Goal: Find specific page/section: Find specific page/section

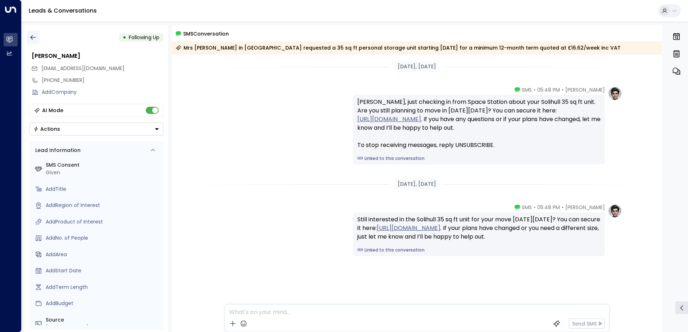
click at [34, 37] on icon "button" at bounding box center [32, 37] width 7 height 7
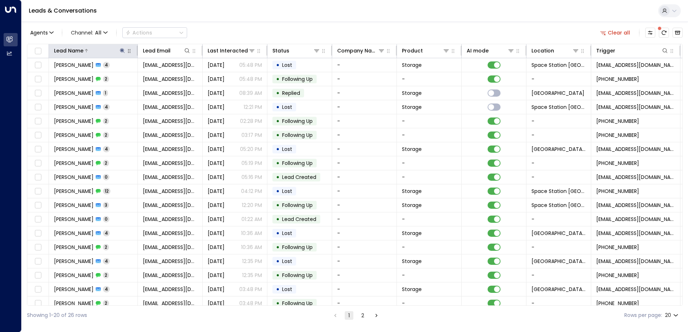
click at [119, 51] on icon at bounding box center [122, 51] width 6 height 6
type input "*"
type input "****"
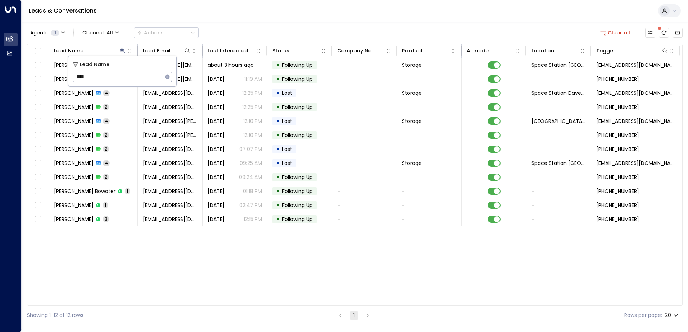
click at [239, 34] on div "Agents 1 Channel: All Actions Clear all" at bounding box center [354, 32] width 655 height 15
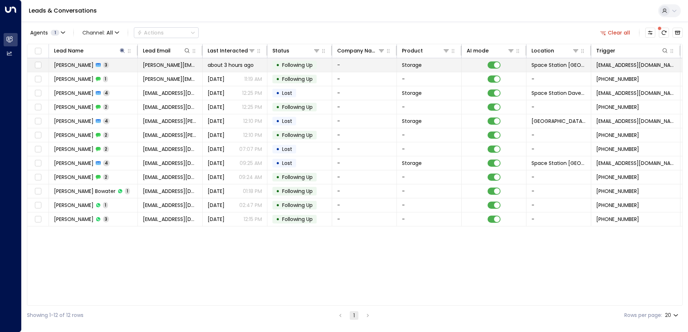
click at [253, 64] on span "about 3 hours ago" at bounding box center [230, 64] width 46 height 7
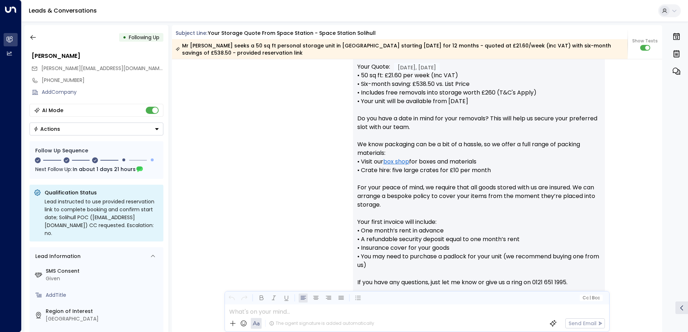
scroll to position [283, 0]
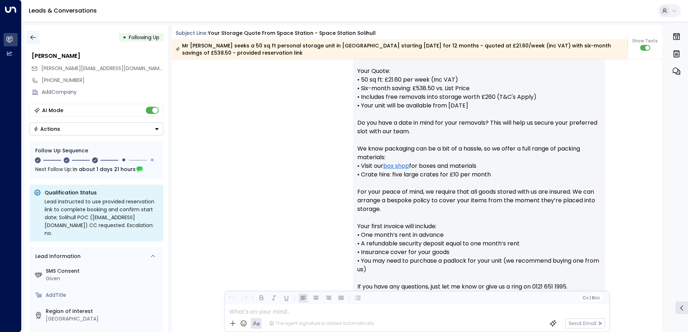
click at [33, 39] on icon "button" at bounding box center [32, 37] width 7 height 7
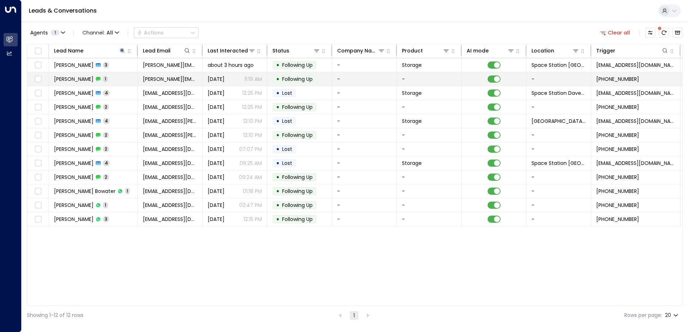
click at [126, 78] on td "[PERSON_NAME] 1" at bounding box center [93, 79] width 89 height 14
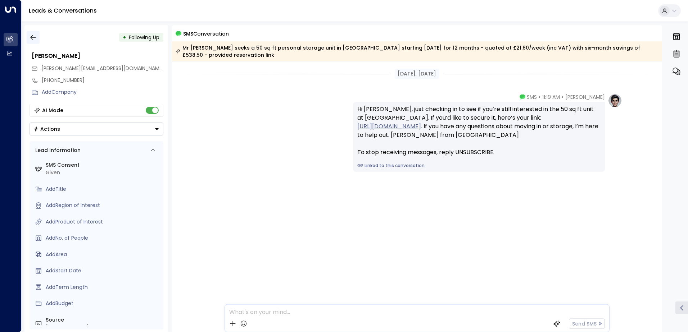
click at [32, 38] on icon "button" at bounding box center [32, 37] width 7 height 7
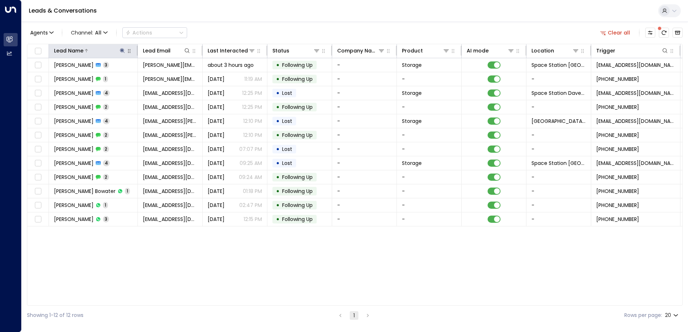
click at [121, 49] on icon at bounding box center [122, 51] width 6 height 6
type input "*****"
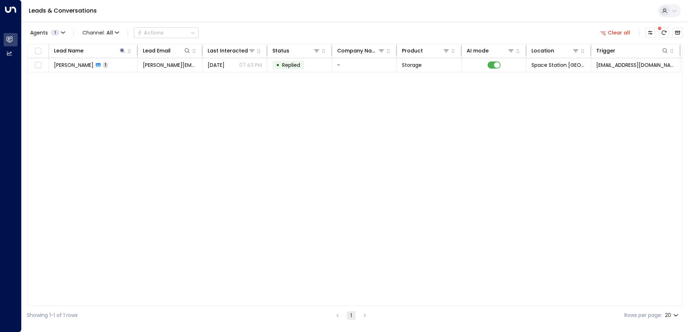
drag, startPoint x: 263, startPoint y: 35, endPoint x: 287, endPoint y: 47, distance: 26.7
click at [263, 34] on div "Agents 1 Channel: All Actions Clear all" at bounding box center [354, 32] width 655 height 15
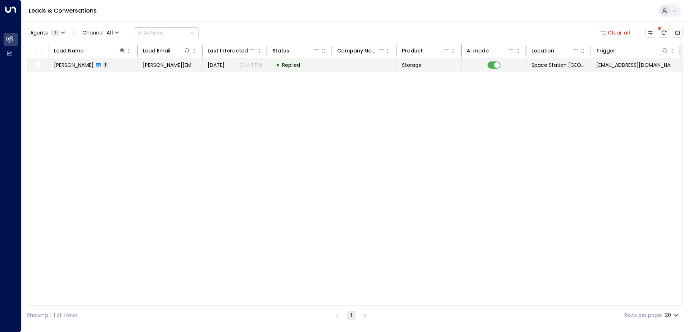
click at [122, 64] on td "[PERSON_NAME] 1" at bounding box center [93, 65] width 89 height 14
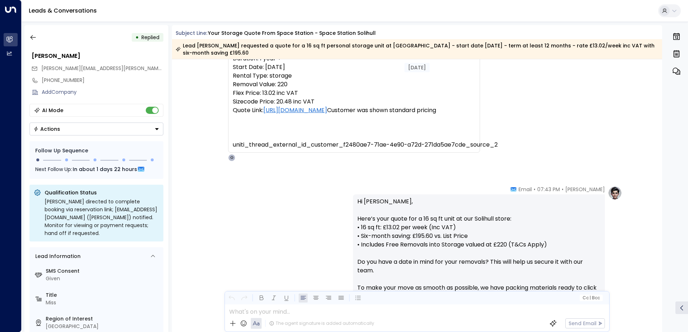
scroll to position [29, 0]
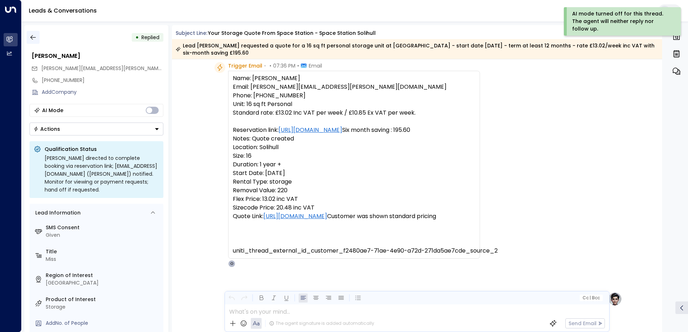
click at [29, 36] on icon "button" at bounding box center [32, 37] width 7 height 7
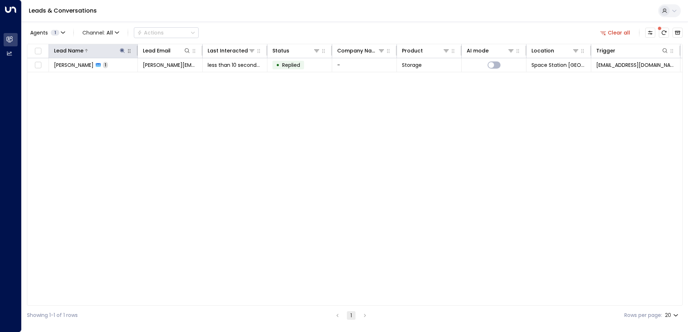
click at [122, 51] on icon at bounding box center [122, 50] width 5 height 5
type input "*"
type input "********"
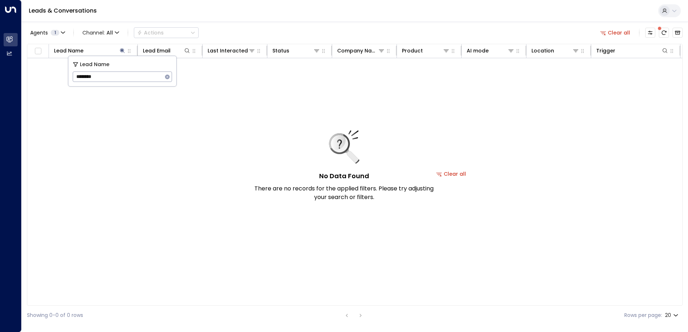
click at [293, 35] on div "Agents 1 Channel: All Actions Clear all" at bounding box center [354, 32] width 655 height 15
click at [121, 53] on icon at bounding box center [122, 51] width 6 height 6
type input "*"
type input "*******"
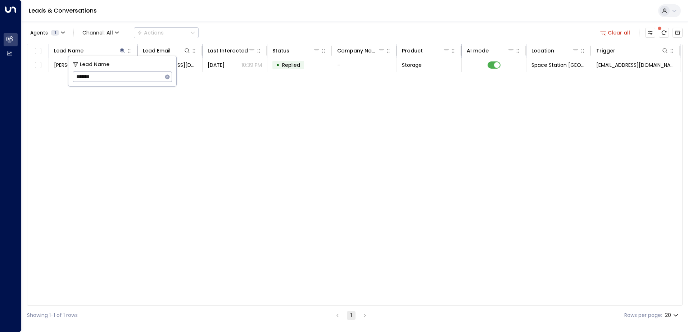
click at [260, 33] on div "Agents 1 Channel: All Actions Clear all" at bounding box center [354, 32] width 655 height 15
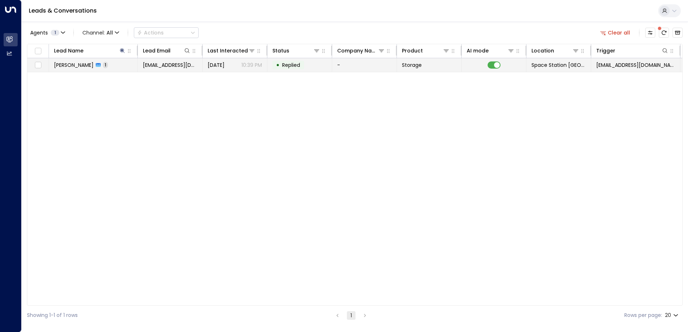
click at [224, 68] on span "[DATE]" at bounding box center [215, 64] width 17 height 7
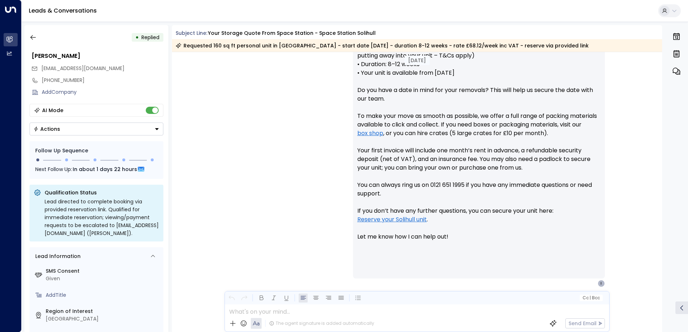
scroll to position [370, 0]
